Goal: Information Seeking & Learning: Find specific page/section

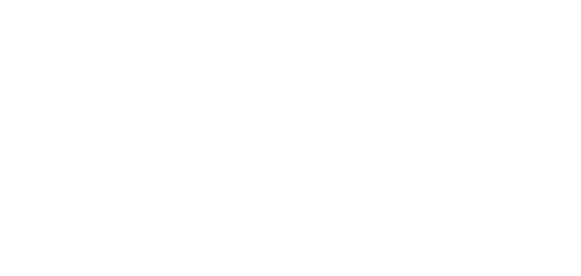
click at [268, 0] on html at bounding box center [290, 0] width 581 height 0
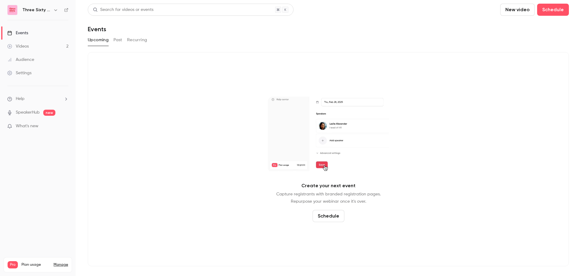
click at [22, 95] on ul "Help SpeakerHub new What's new" at bounding box center [38, 113] width 76 height 54
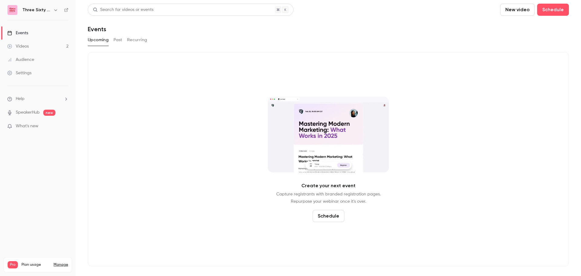
click at [23, 98] on span "Help" at bounding box center [20, 99] width 9 height 6
click at [96, 110] on span "Help center" at bounding box center [94, 110] width 23 height 6
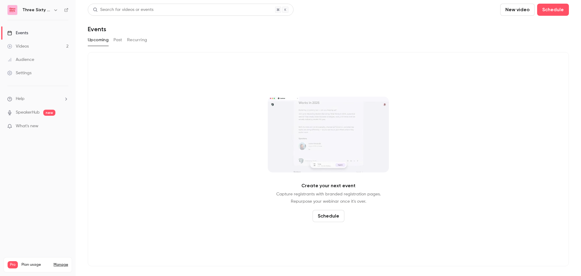
click at [217, 163] on div "Create your next event Capture registrants with branded registration pages. Rep…" at bounding box center [328, 159] width 481 height 214
